Goal: Transaction & Acquisition: Purchase product/service

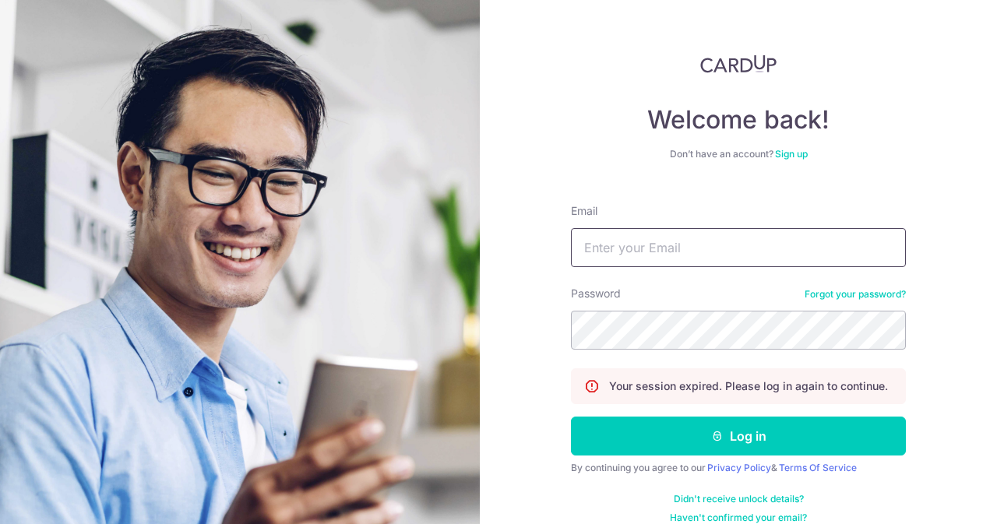
click at [719, 250] on input "Email" at bounding box center [738, 247] width 335 height 39
type input "contact@elijahpies.com.sg"
click at [571, 417] on button "Log in" at bounding box center [738, 436] width 335 height 39
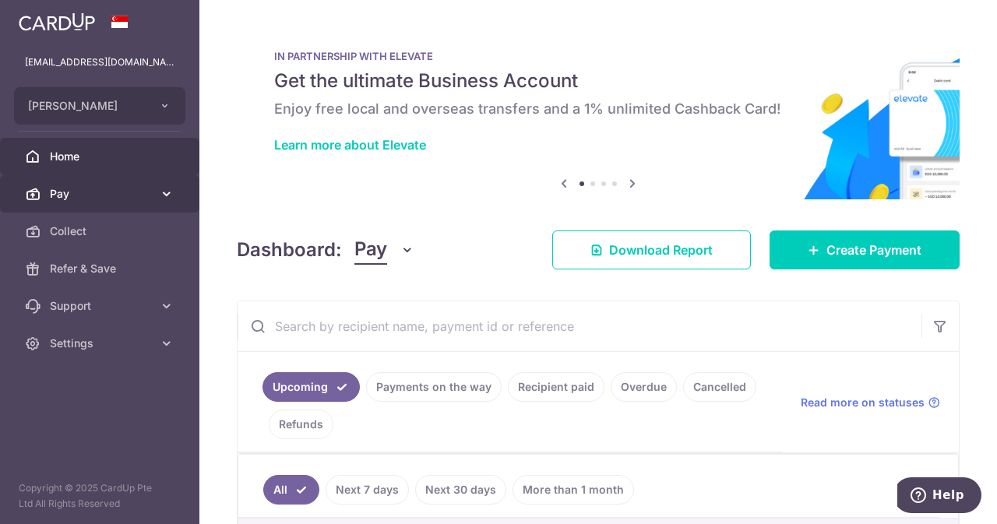
click at [93, 194] on span "Pay" at bounding box center [101, 194] width 103 height 16
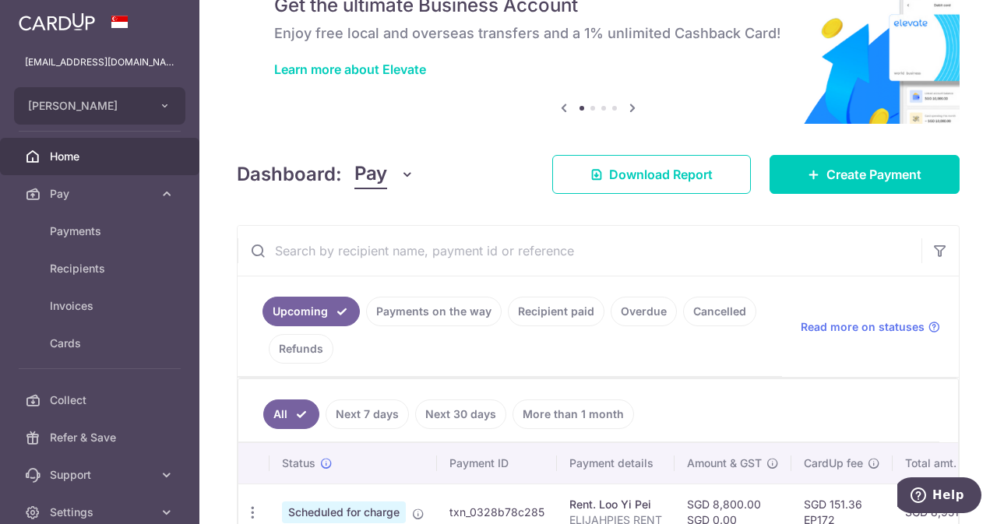
scroll to position [76, 0]
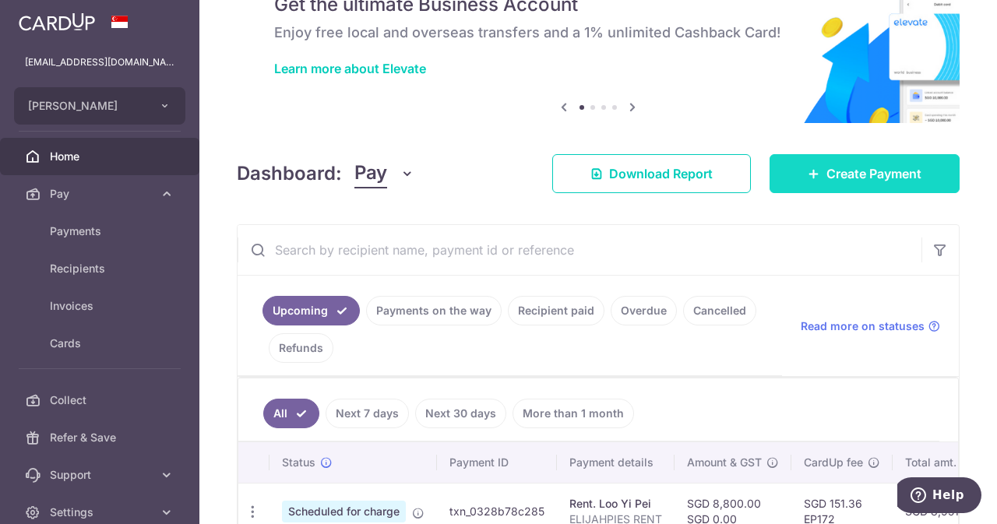
click at [785, 158] on link "Create Payment" at bounding box center [865, 173] width 190 height 39
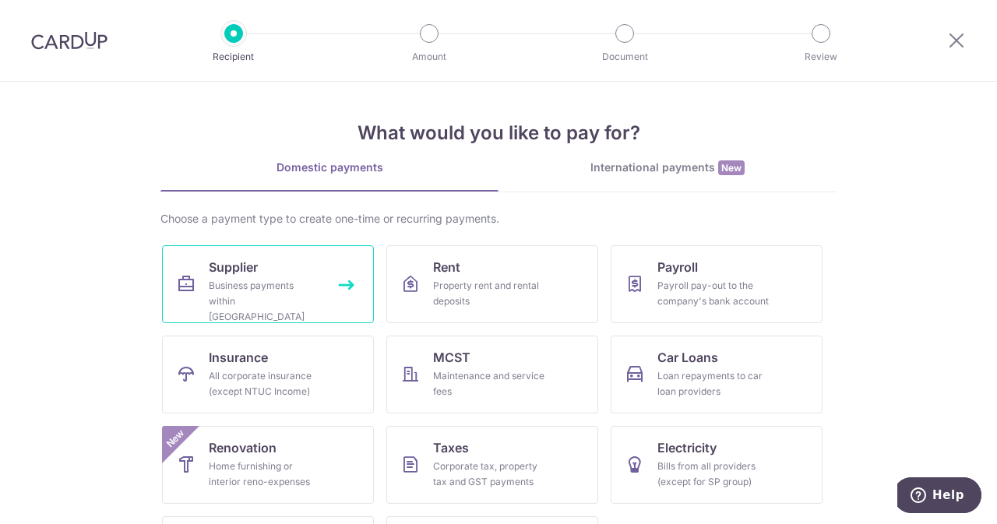
click at [290, 270] on link "Supplier Business payments within Singapore" at bounding box center [268, 284] width 212 height 78
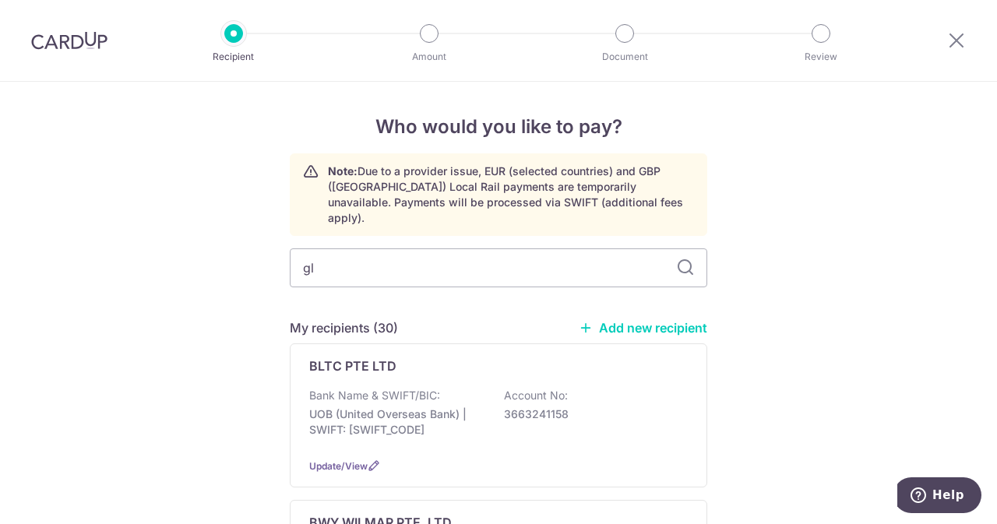
type input "glo"
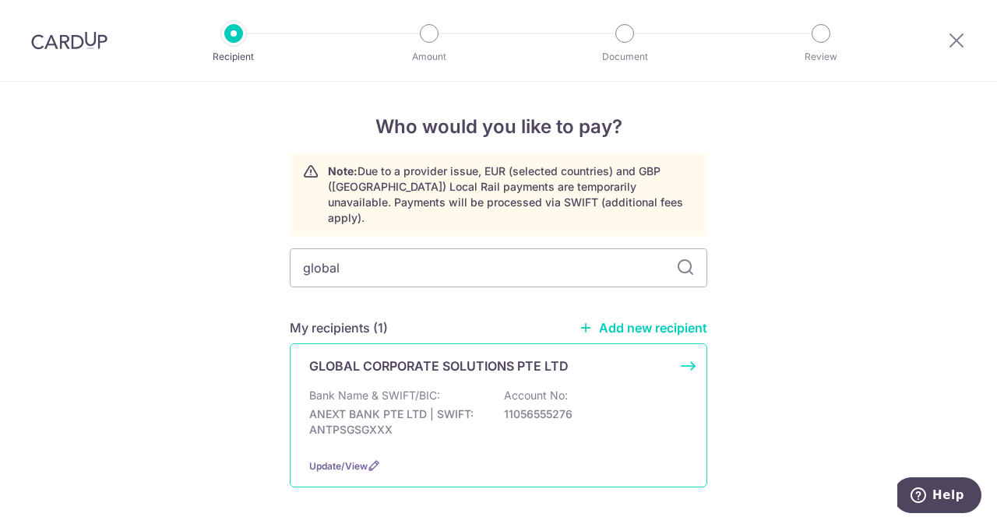
type input "global"
click at [445, 412] on p "ANEXT BANK PTE LTD | SWIFT: ANTPSGSGXXX" at bounding box center [396, 422] width 175 height 31
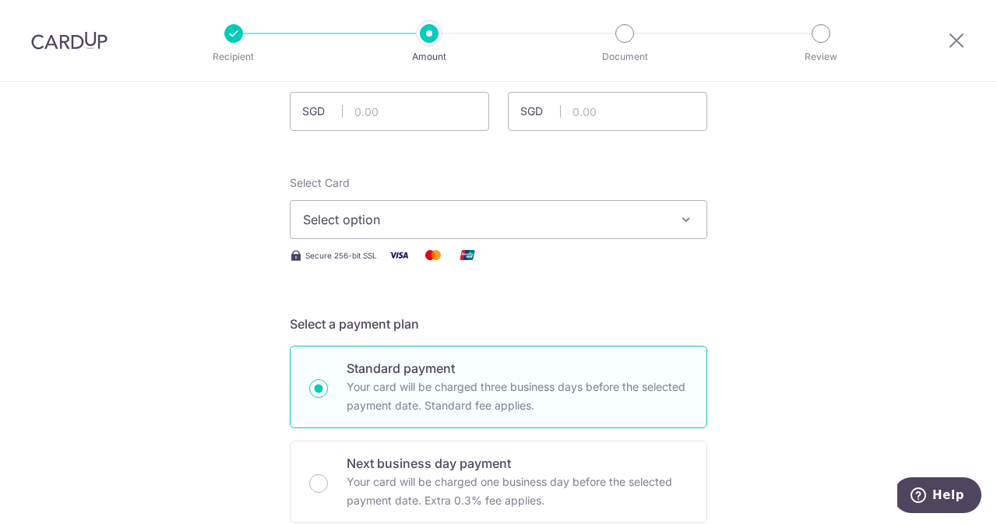
scroll to position [75, 0]
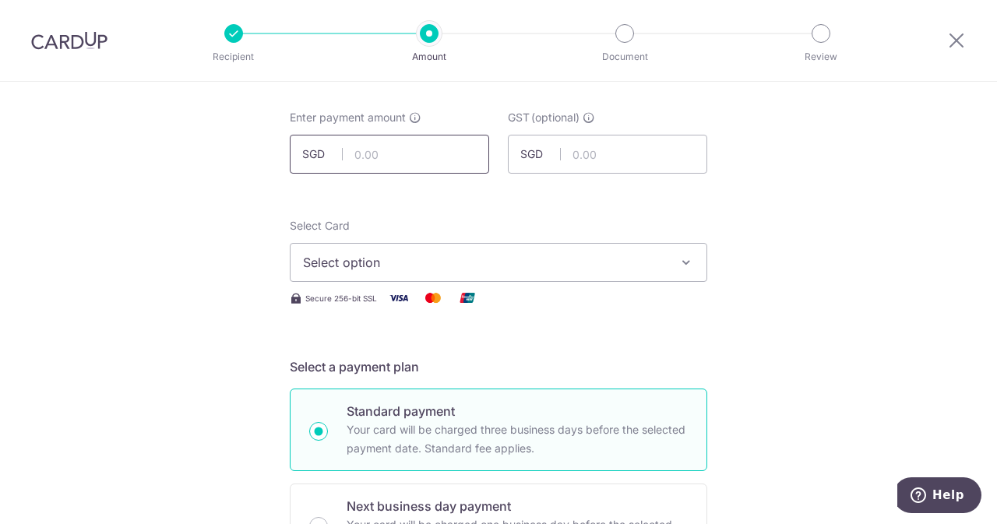
click at [415, 155] on input "text" at bounding box center [389, 154] width 199 height 39
type input "1,140.00"
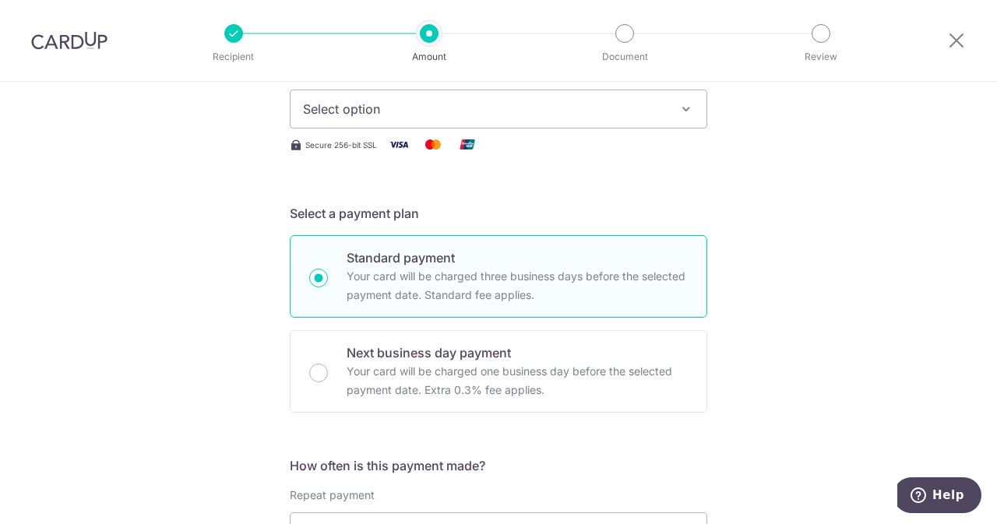
scroll to position [230, 0]
type input "0.00"
click at [385, 116] on button "Select option" at bounding box center [499, 107] width 418 height 39
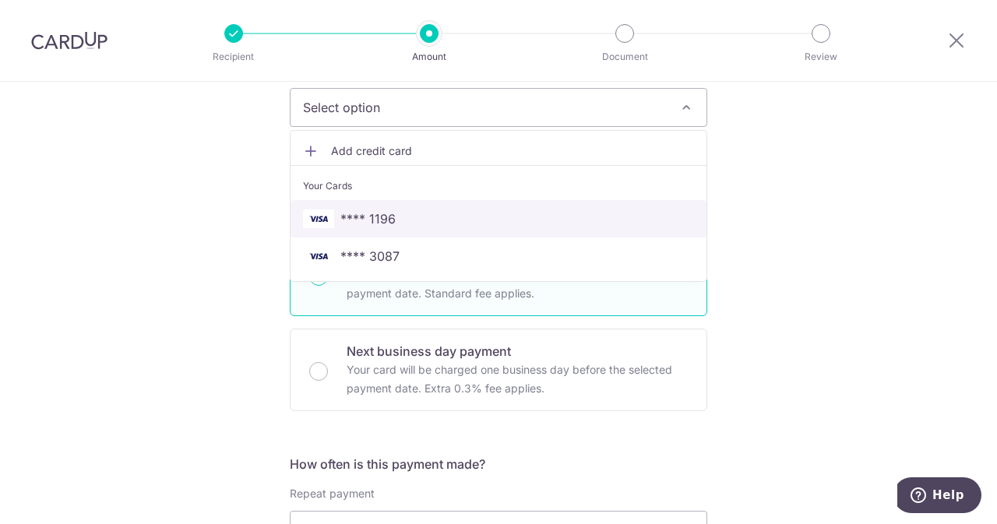
click at [361, 210] on span "**** 1196" at bounding box center [367, 219] width 55 height 19
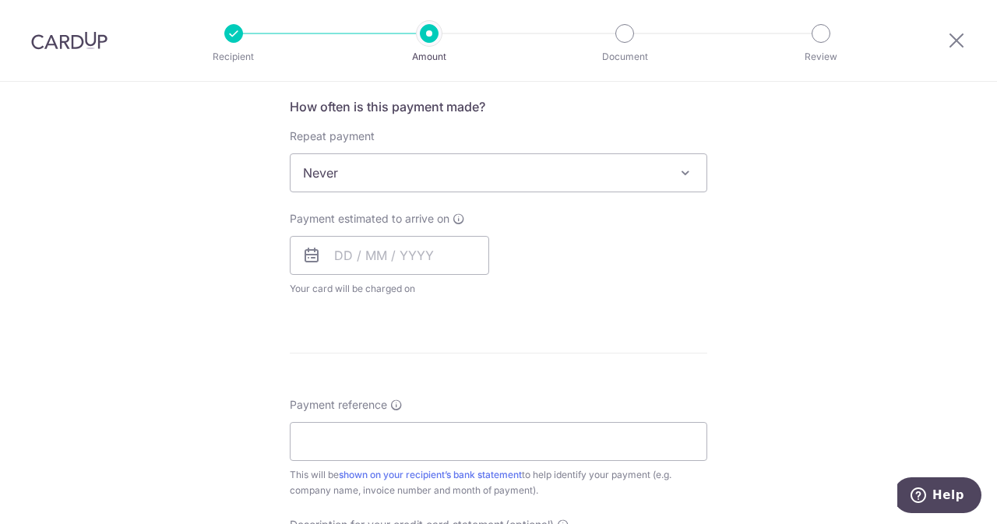
scroll to position [588, 0]
click at [394, 247] on input "text" at bounding box center [389, 254] width 199 height 39
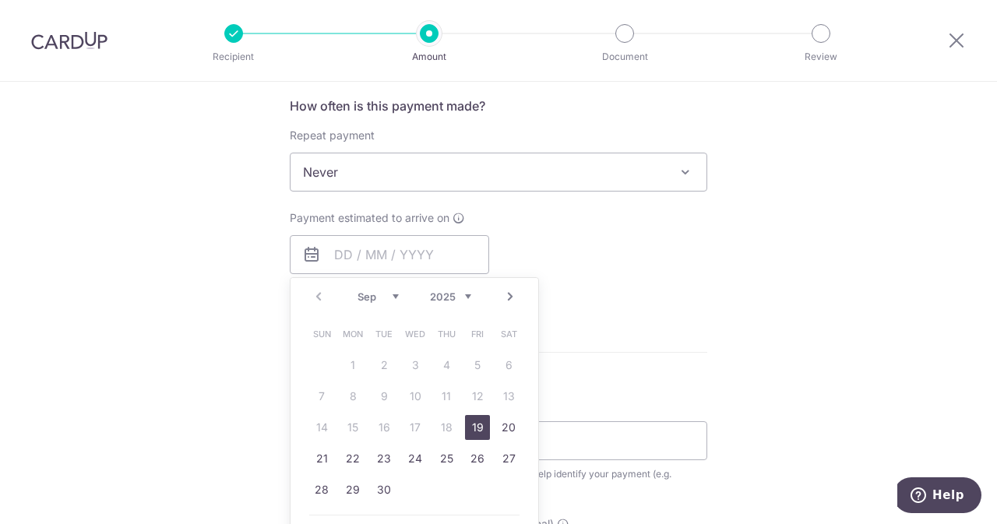
click at [476, 426] on link "19" at bounding box center [477, 427] width 25 height 25
type input "19/09/2025"
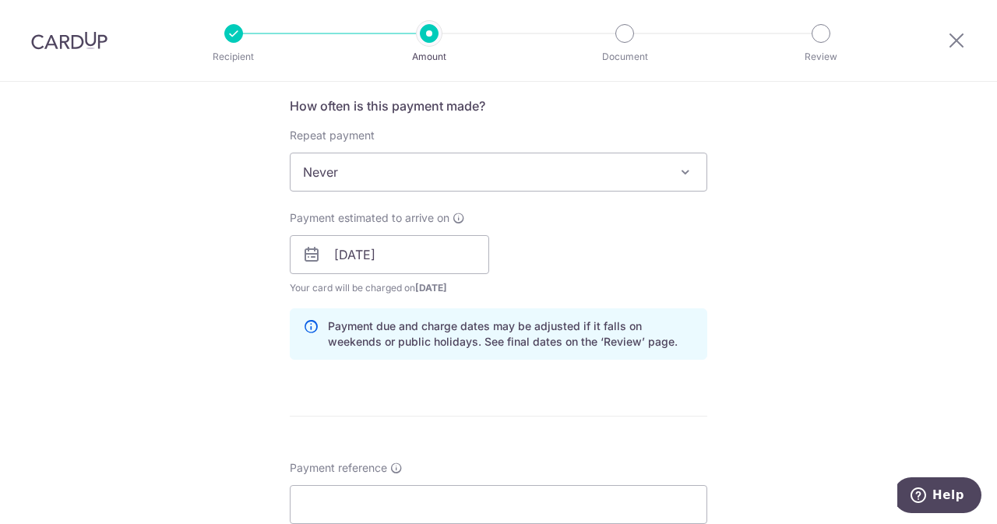
scroll to position [739, 0]
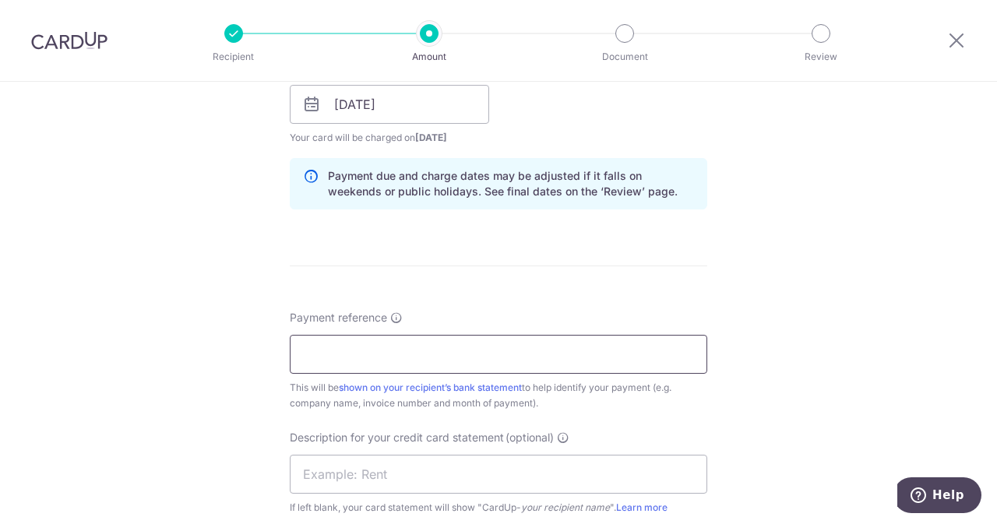
click at [478, 343] on input "Payment reference" at bounding box center [499, 354] width 418 height 39
paste input "G/2025/0770"
drag, startPoint x: 421, startPoint y: 347, endPoint x: 402, endPoint y: 350, distance: 19.0
click at [402, 350] on input "ELIJAHPIES G/2025/0770" at bounding box center [499, 354] width 418 height 39
type input "ELIJAHPIES G/2025/0770"
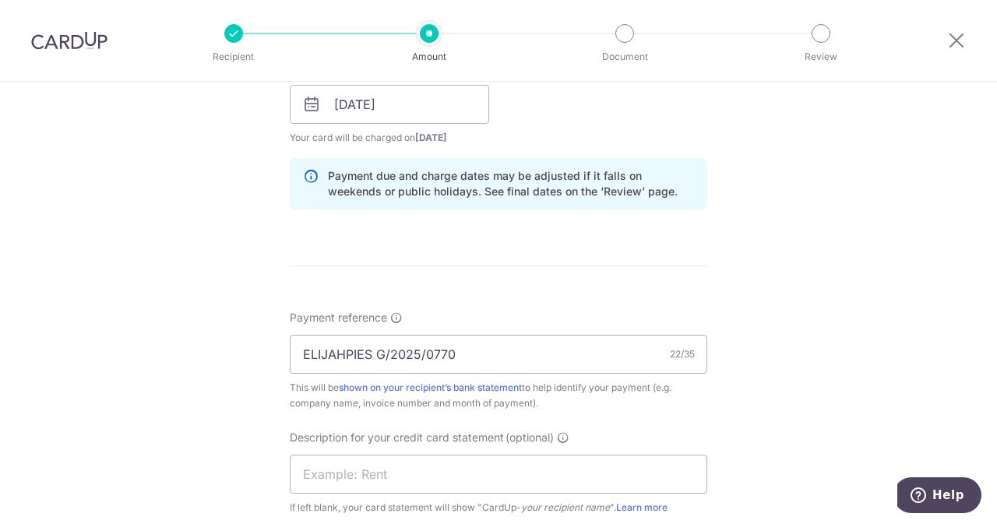
click at [397, 492] on div "Description for your credit card statement (optional) If left blank, your card …" at bounding box center [499, 473] width 418 height 86
click at [375, 481] on input "text" at bounding box center [499, 474] width 418 height 39
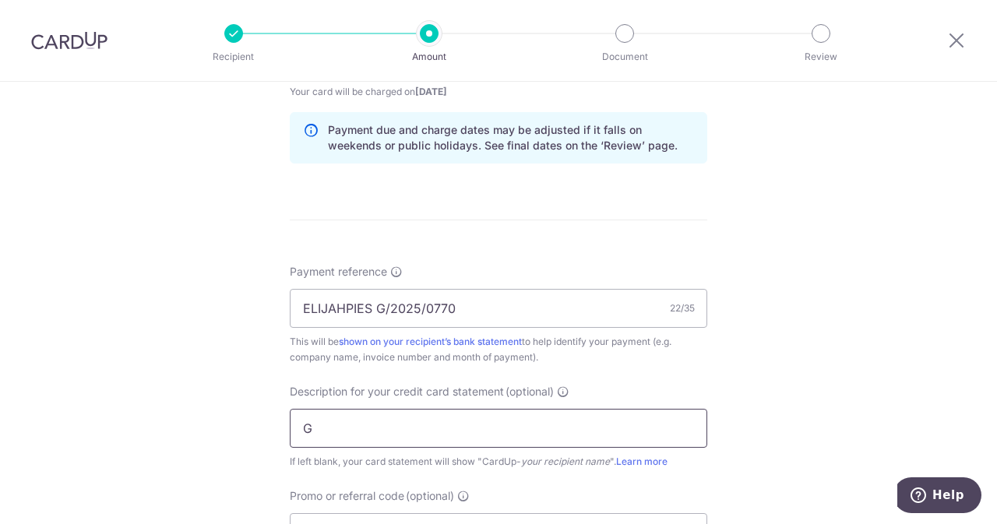
scroll to position [785, 0]
paste input "G/2025/0770"
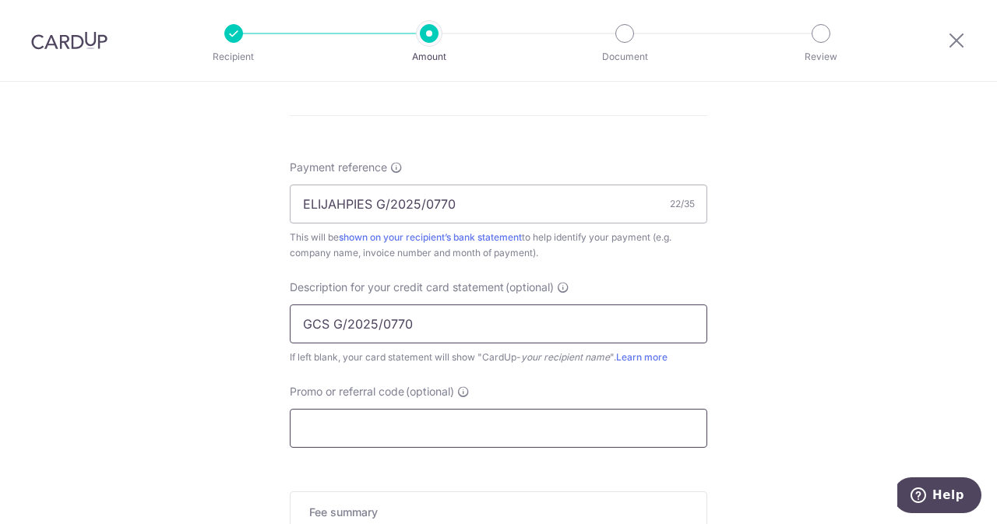
scroll to position [890, 0]
type input "GCS G/2025/0770"
click at [439, 415] on input "Promo or referral code (optional)" at bounding box center [499, 427] width 418 height 39
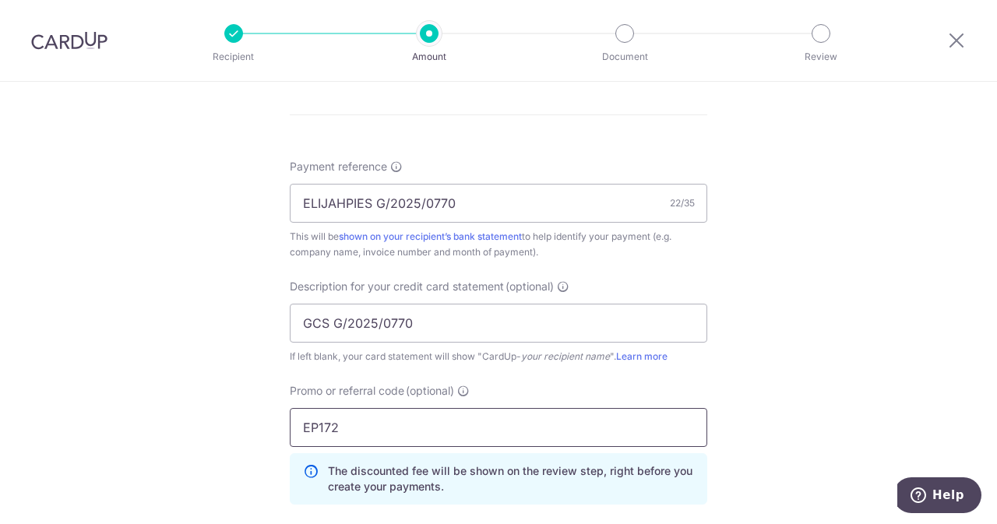
scroll to position [1201, 0]
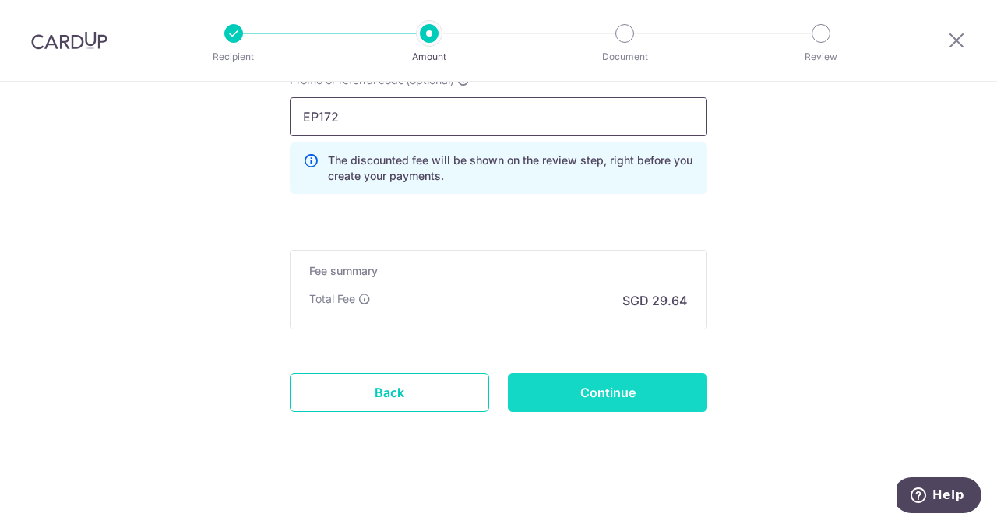
type input "EP172"
click at [668, 379] on input "Continue" at bounding box center [607, 392] width 199 height 39
type input "Create Schedule"
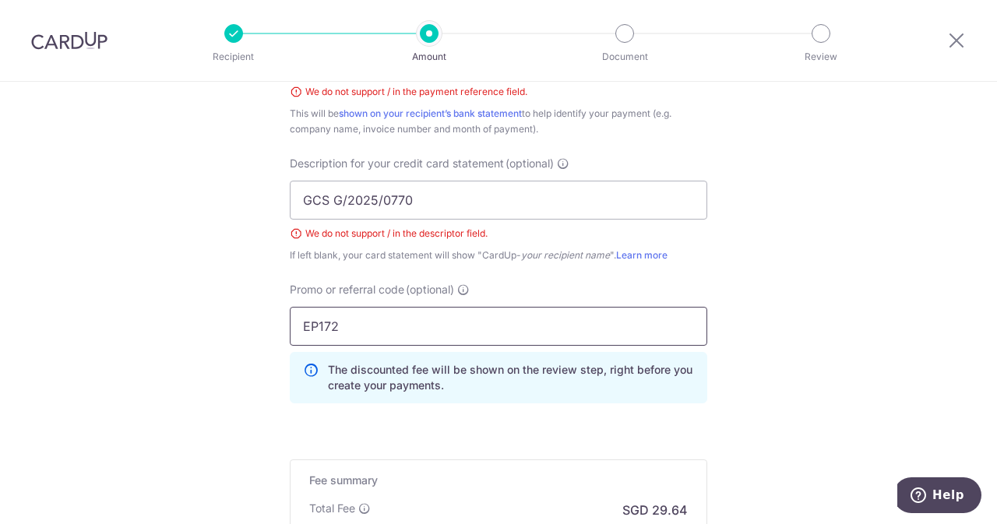
scroll to position [1007, 0]
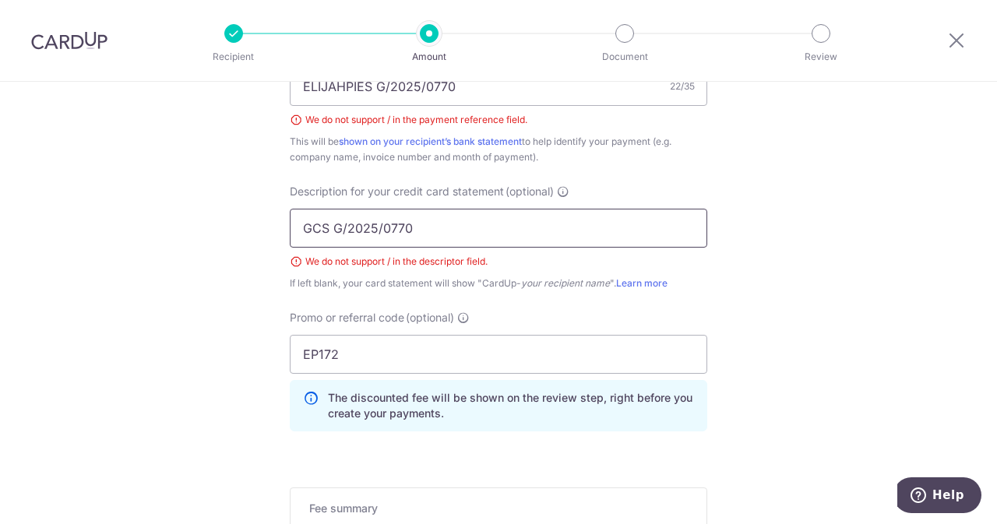
click at [377, 220] on input "GCS G/2025/0770" at bounding box center [499, 228] width 418 height 39
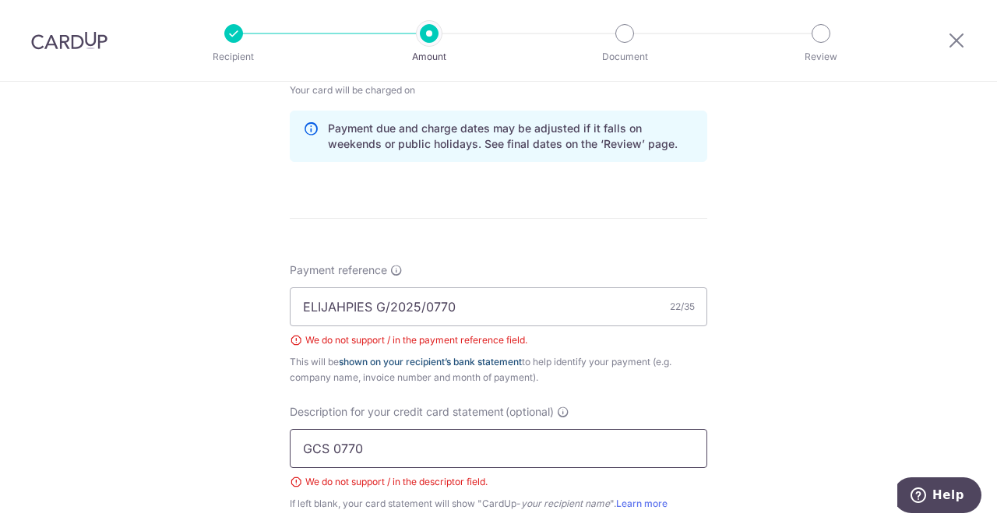
scroll to position [785, 0]
type input "GCS 0770"
click at [418, 304] on input "ELIJAHPIES G/2025/0770" at bounding box center [499, 307] width 418 height 39
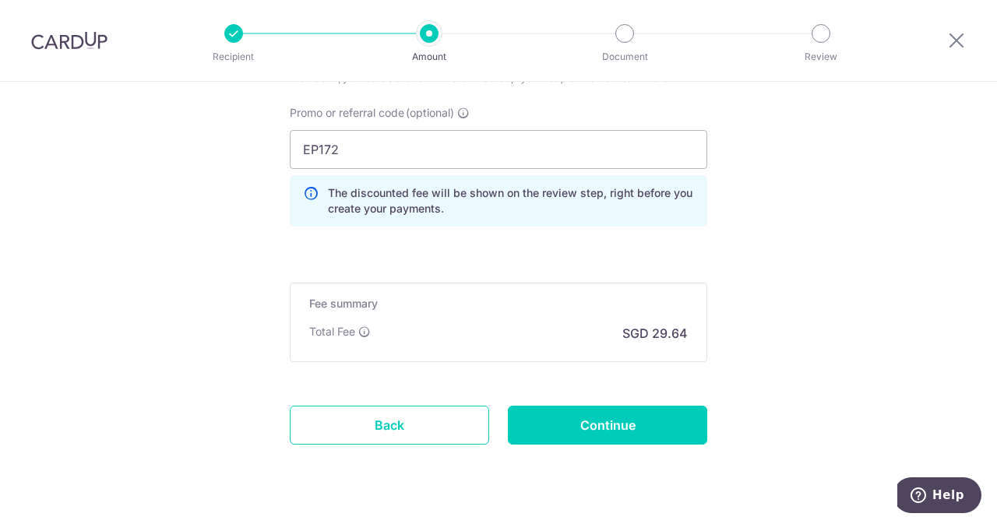
scroll to position [1218, 0]
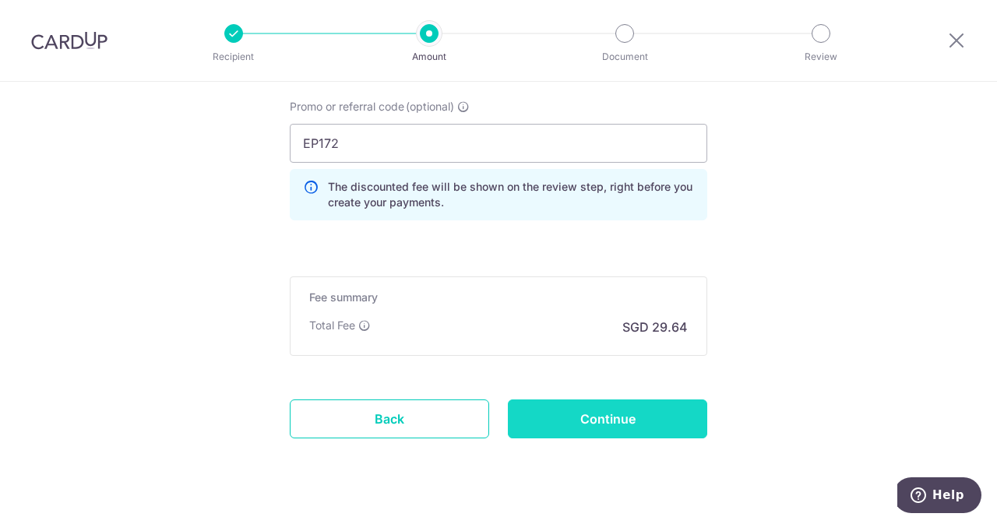
type input "ELIJAHPIES 0770"
click at [589, 407] on input "Continue" at bounding box center [607, 419] width 199 height 39
type input "Create Schedule"
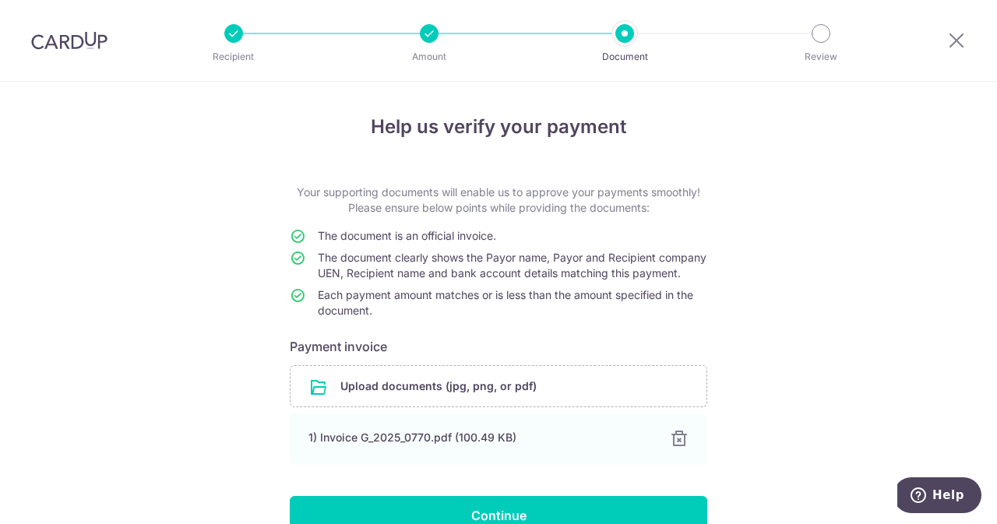
scroll to position [98, 0]
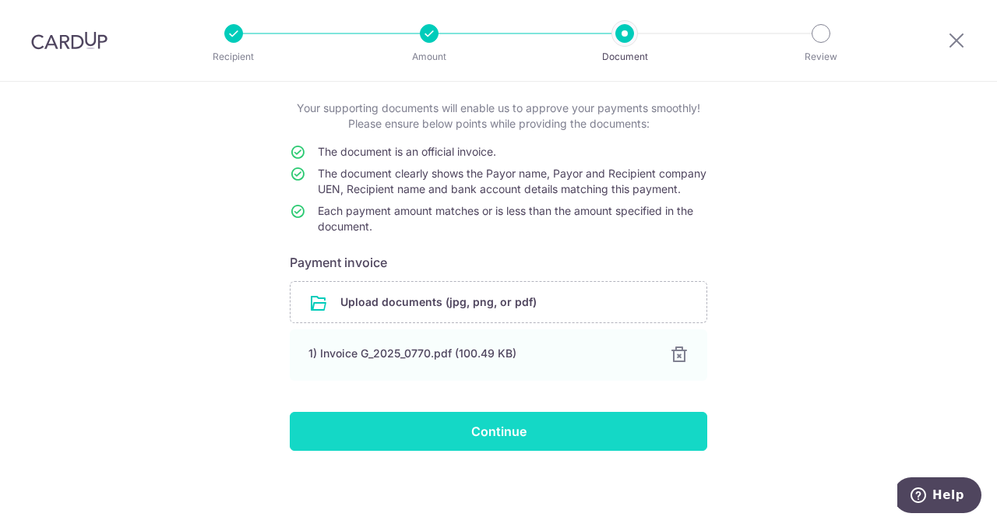
click at [537, 431] on input "Continue" at bounding box center [499, 431] width 418 height 39
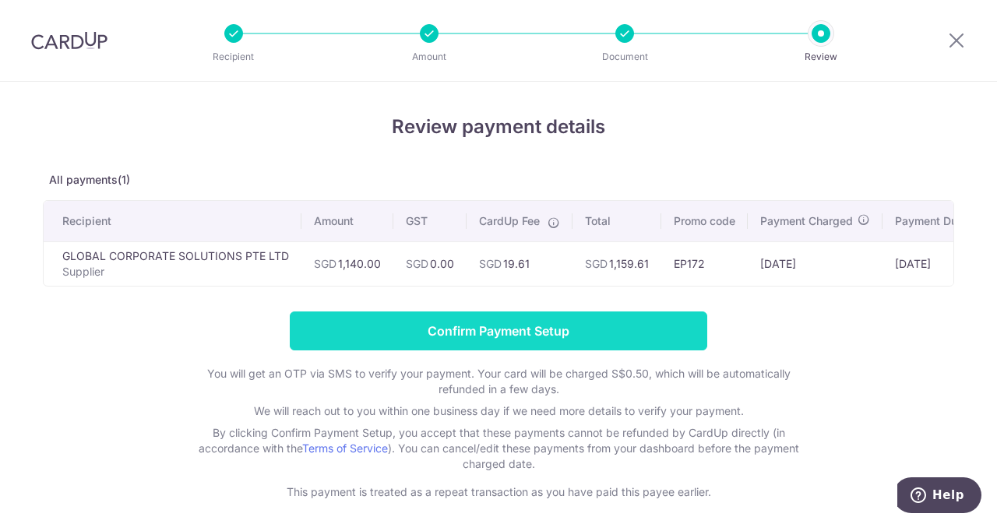
click at [482, 330] on input "Confirm Payment Setup" at bounding box center [499, 331] width 418 height 39
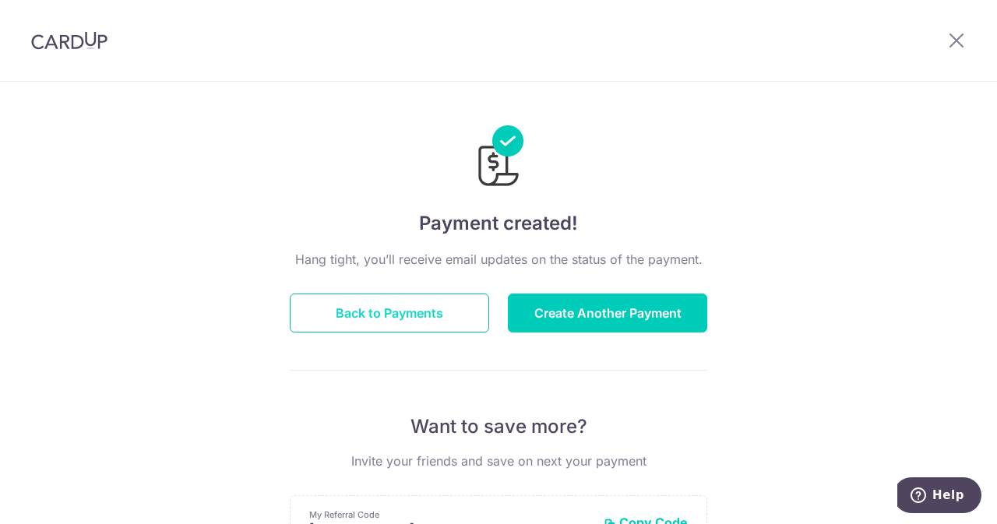
click at [386, 296] on button "Back to Payments" at bounding box center [389, 313] width 199 height 39
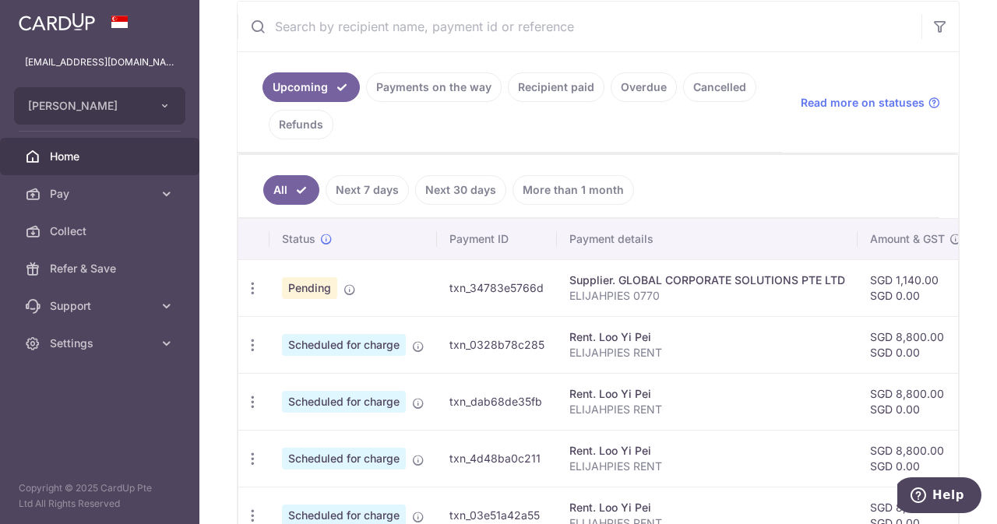
scroll to position [302, 0]
